Goal: Task Accomplishment & Management: Manage account settings

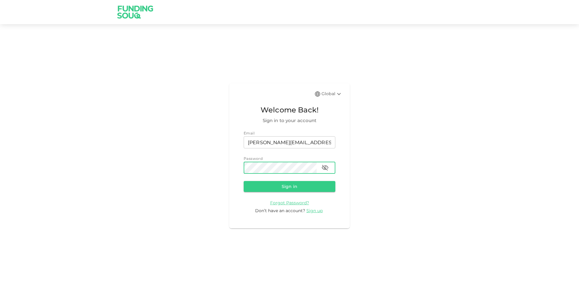
click at [244, 181] on button "Sign in" at bounding box center [290, 186] width 92 height 11
click at [325, 166] on icon "button" at bounding box center [325, 168] width 7 height 6
click at [244, 181] on button "Sign in" at bounding box center [290, 186] width 92 height 11
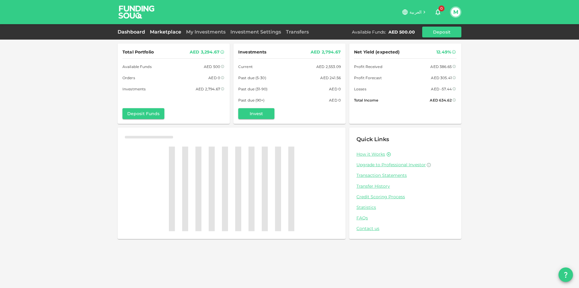
click at [171, 33] on link "Marketplace" at bounding box center [166, 32] width 36 height 6
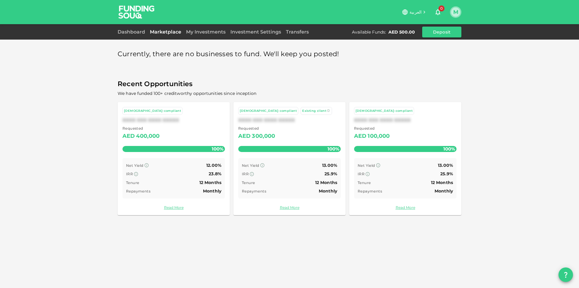
click at [455, 10] on button "M" at bounding box center [455, 12] width 9 height 9
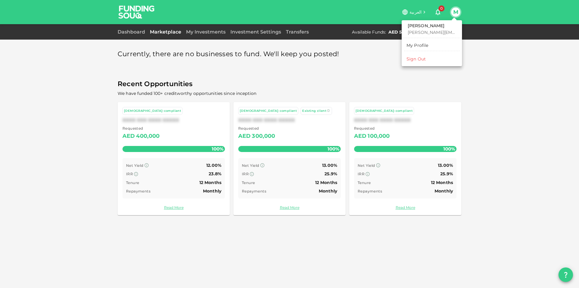
click at [131, 26] on div at bounding box center [289, 144] width 579 height 288
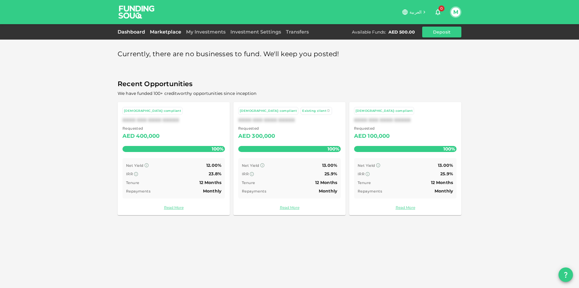
click at [132, 33] on link "Dashboard" at bounding box center [133, 32] width 30 height 6
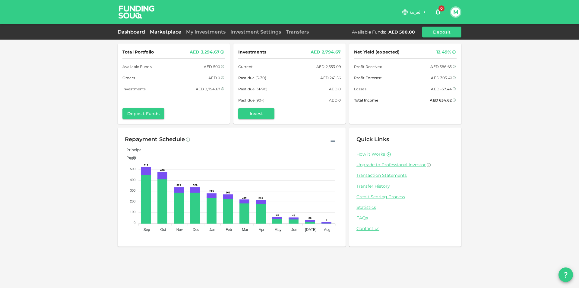
click at [169, 29] on link "Marketplace" at bounding box center [166, 32] width 36 height 6
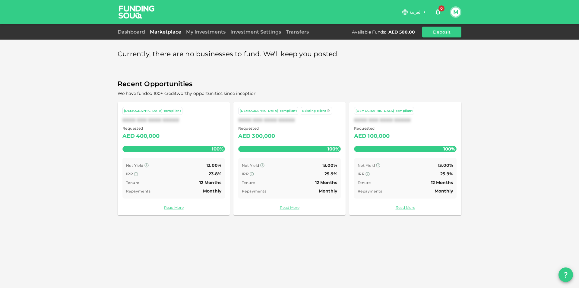
click at [130, 28] on div "Dashboard" at bounding box center [133, 31] width 30 height 7
click at [131, 30] on link "Dashboard" at bounding box center [133, 32] width 30 height 6
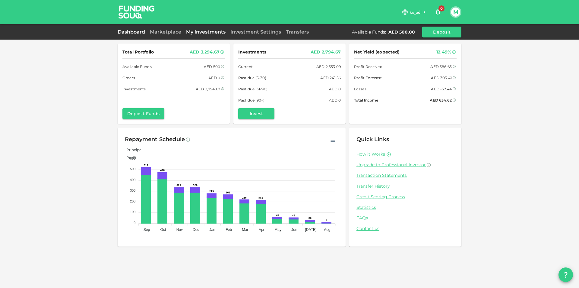
click at [209, 32] on link "My Investments" at bounding box center [206, 32] width 44 height 6
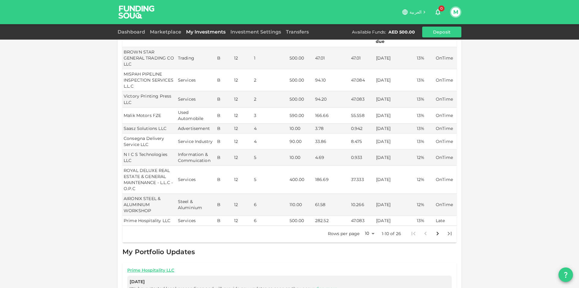
scroll to position [91, 0]
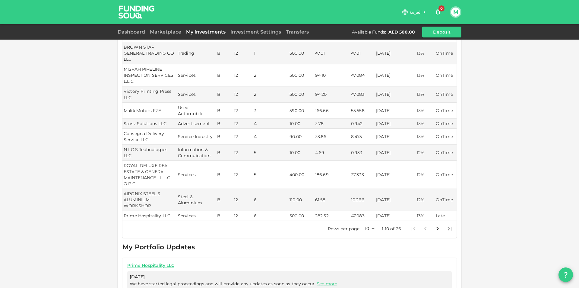
click at [367, 222] on body "العربية 0 M Dashboard Marketplace My Investments Investment Settings Transfers …" at bounding box center [289, 144] width 579 height 288
click at [367, 262] on li "100" at bounding box center [368, 263] width 18 height 11
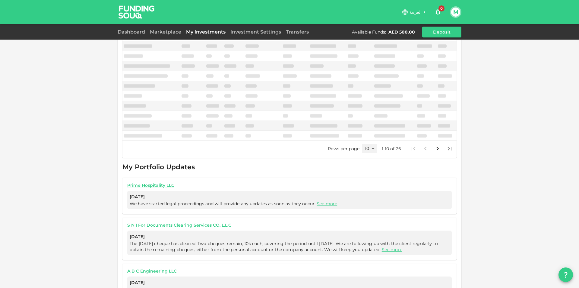
type input "100"
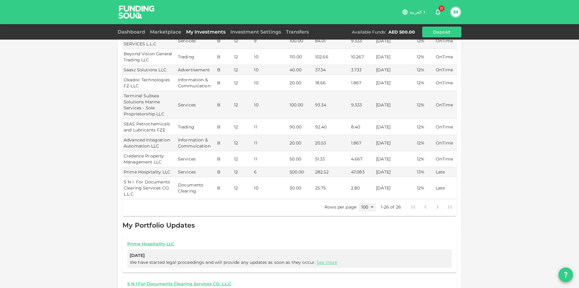
scroll to position [362, 0]
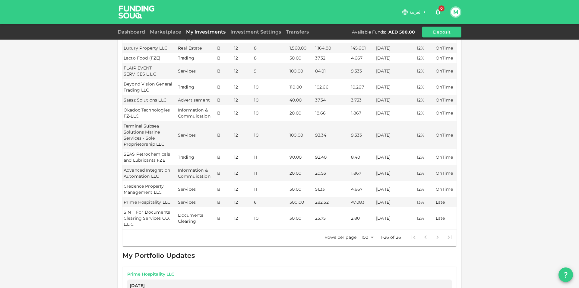
click at [459, 12] on button "M" at bounding box center [455, 12] width 9 height 9
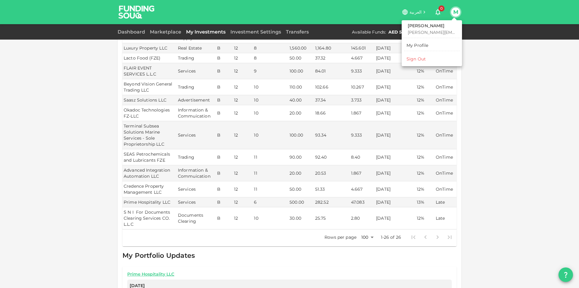
click at [429, 62] on li "Sign Out" at bounding box center [432, 59] width 56 height 10
